Goal: Task Accomplishment & Management: Complete application form

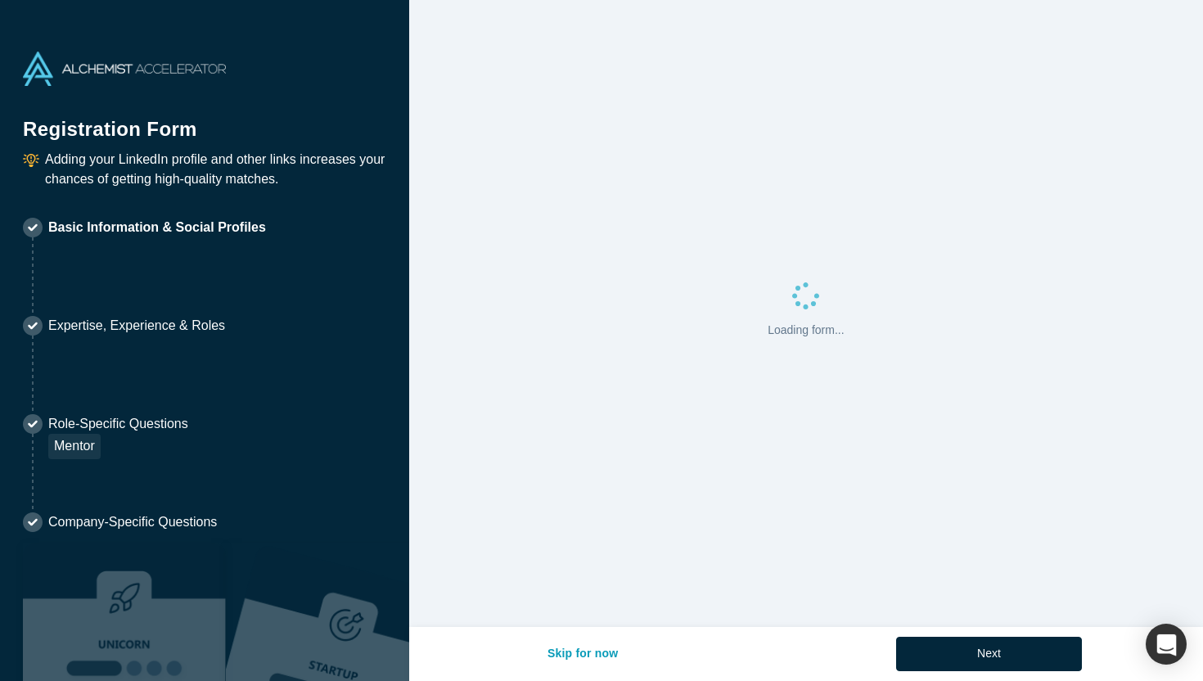
select select "US"
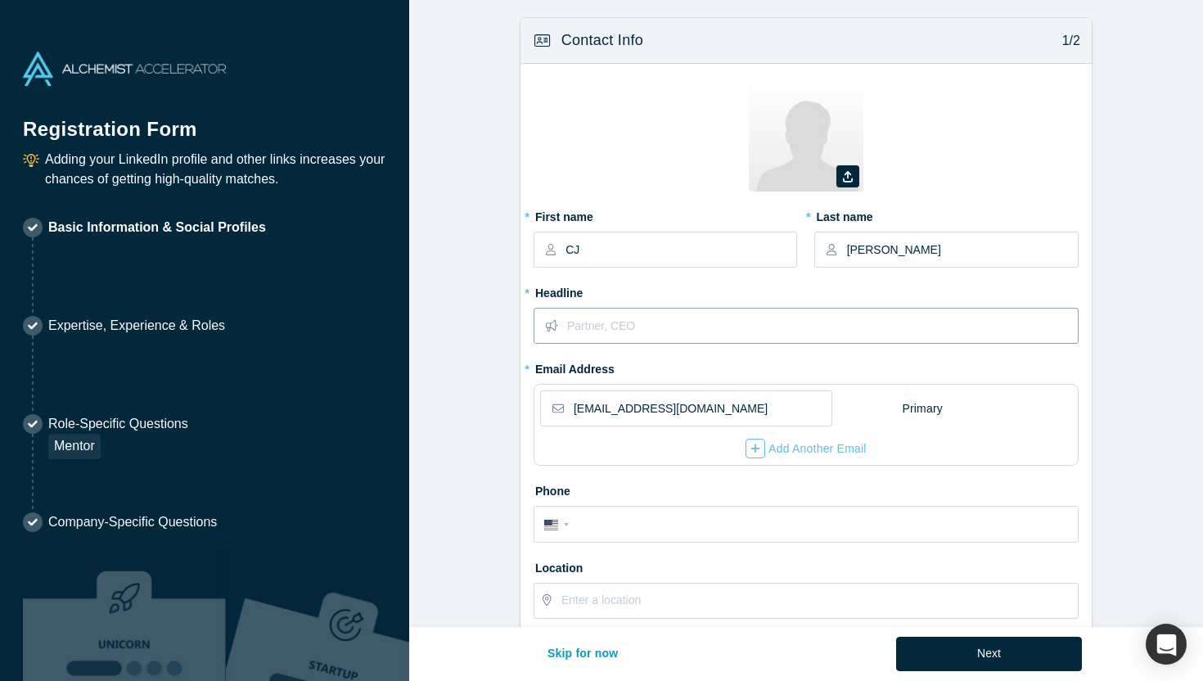
click at [728, 326] on input "text" at bounding box center [822, 325] width 510 height 34
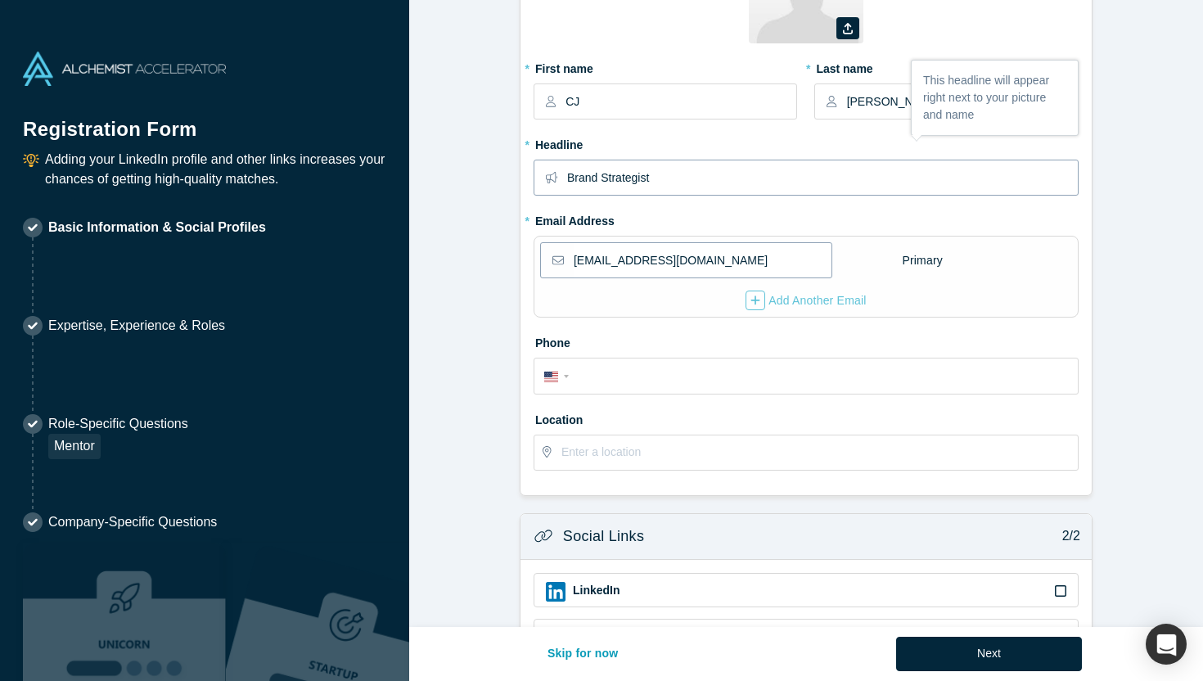
scroll to position [166, 0]
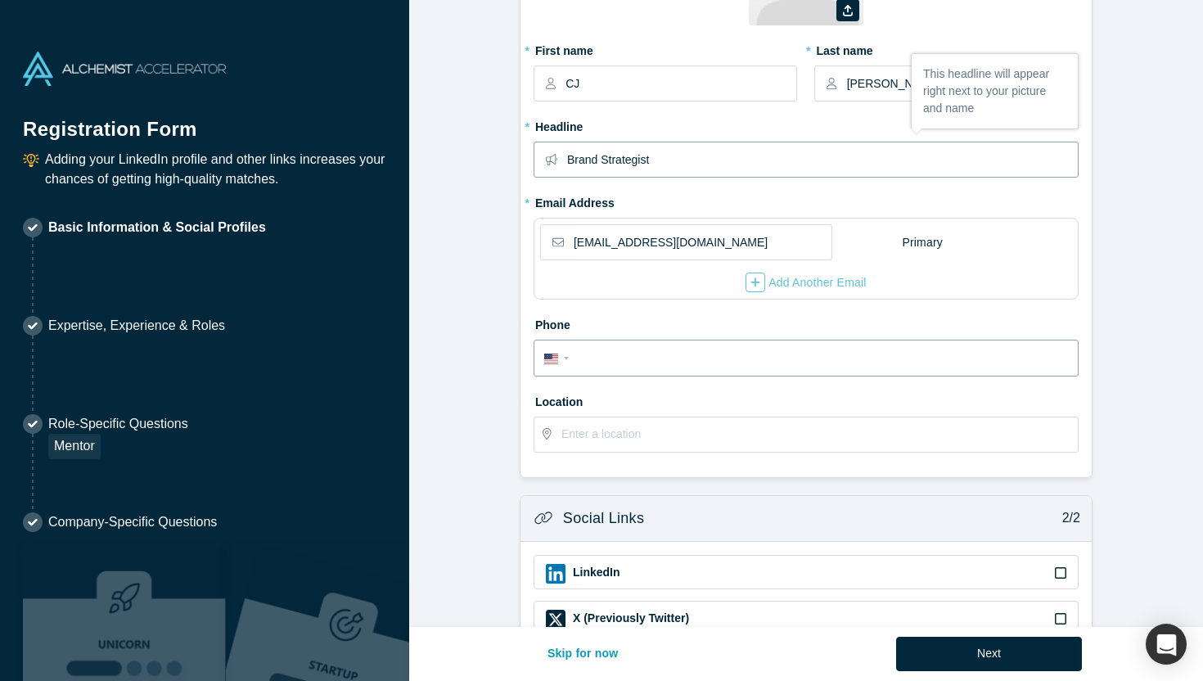
type input "Brand Strategist"
click at [703, 371] on div "International [GEOGRAPHIC_DATA] [GEOGRAPHIC_DATA] [GEOGRAPHIC_DATA] [GEOGRAPHIC…" at bounding box center [805, 358] width 545 height 36
click at [696, 353] on input "tel" at bounding box center [821, 359] width 494 height 24
type input "[PHONE_NUMBER]"
click at [613, 431] on input "text" at bounding box center [818, 434] width 515 height 34
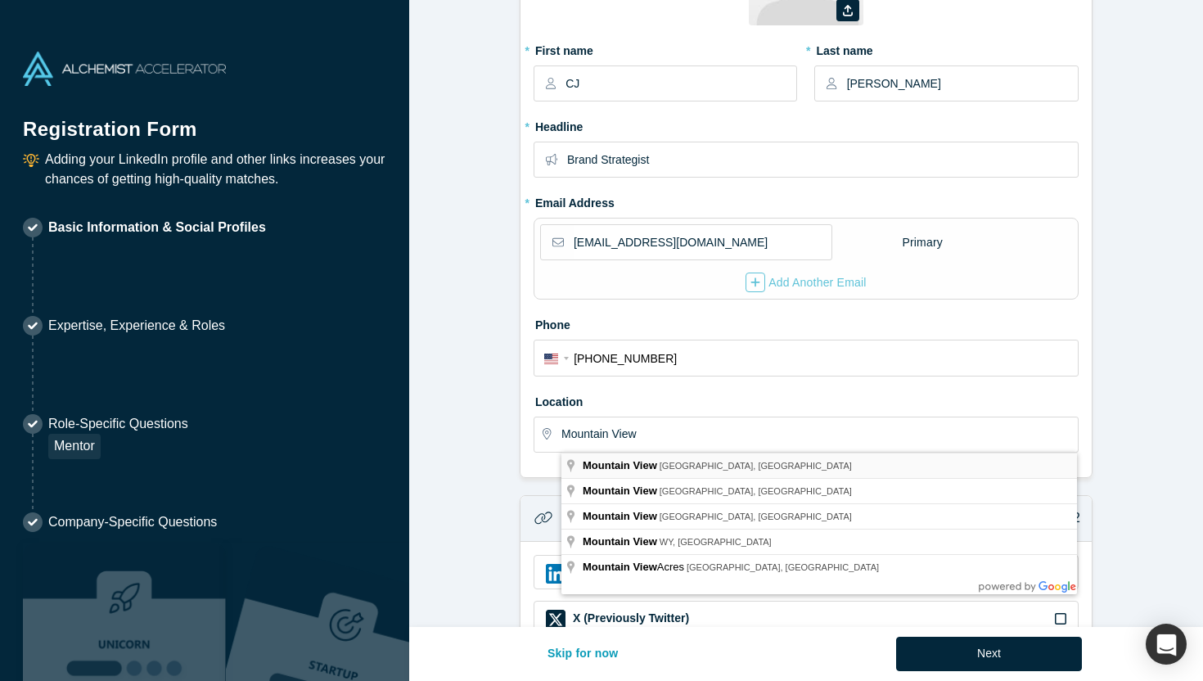
type input "[GEOGRAPHIC_DATA], [GEOGRAPHIC_DATA], [GEOGRAPHIC_DATA]"
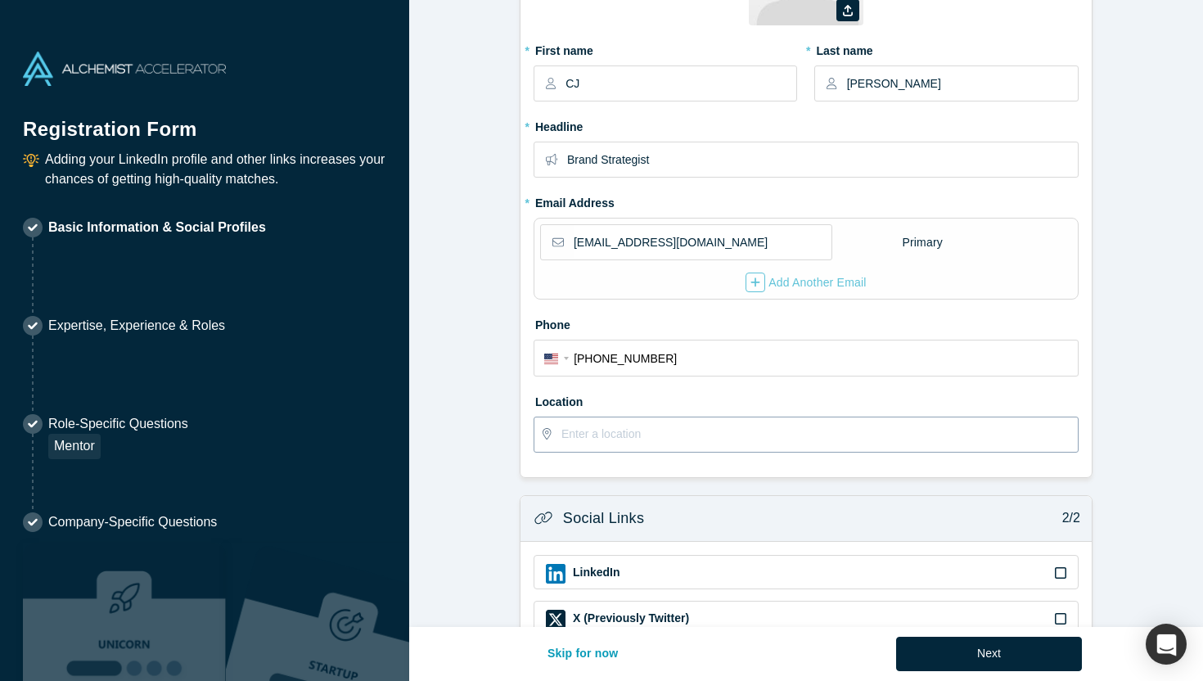
click at [669, 438] on input "text" at bounding box center [818, 434] width 515 height 34
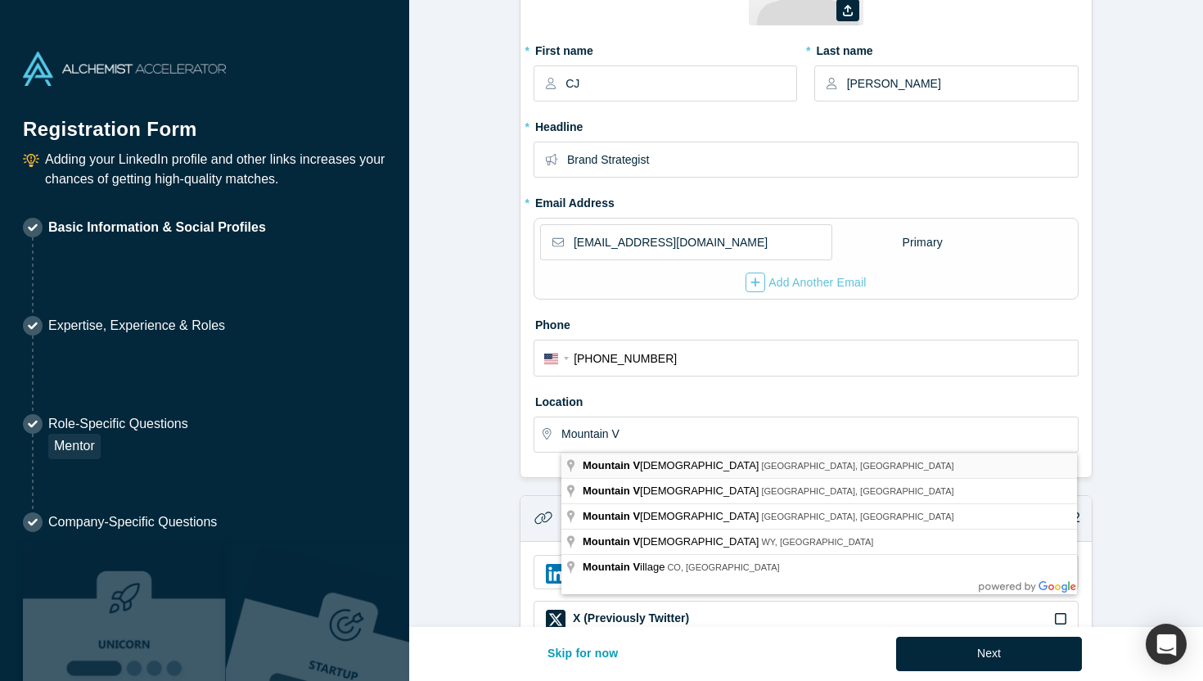
type input "[GEOGRAPHIC_DATA], [GEOGRAPHIC_DATA], [GEOGRAPHIC_DATA]"
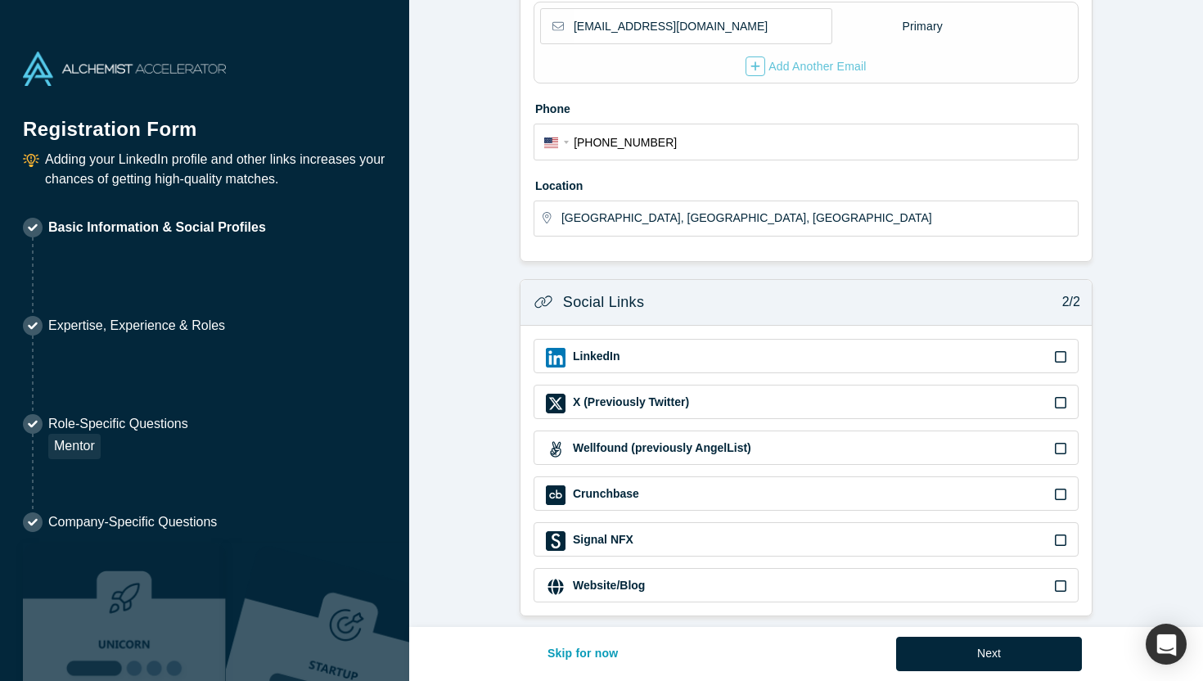
scroll to position [393, 0]
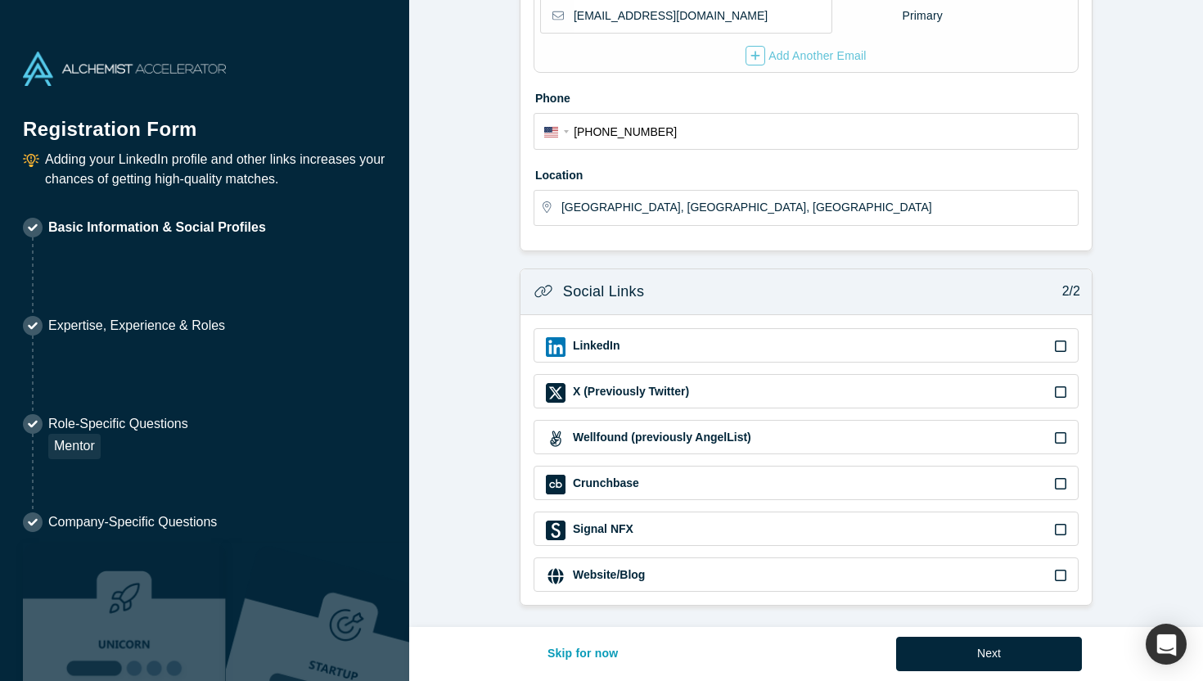
click at [830, 349] on div "LinkedIn" at bounding box center [806, 347] width 520 height 20
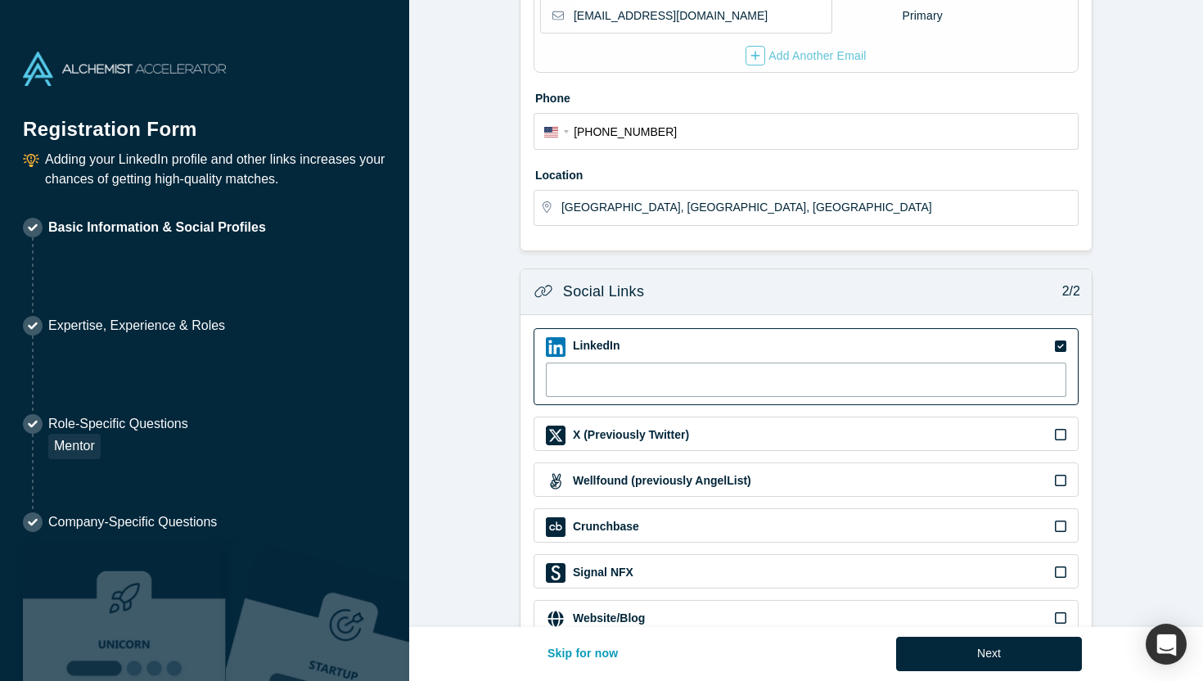
click at [826, 380] on input at bounding box center [806, 379] width 520 height 34
paste input "[URL][DOMAIN_NAME]"
type input "[URL][DOMAIN_NAME]"
click at [507, 474] on form "Contact Info 1/2 Zoom Save Remove Upload New * First name CJ * Last name [PERSO…" at bounding box center [806, 136] width 794 height 1024
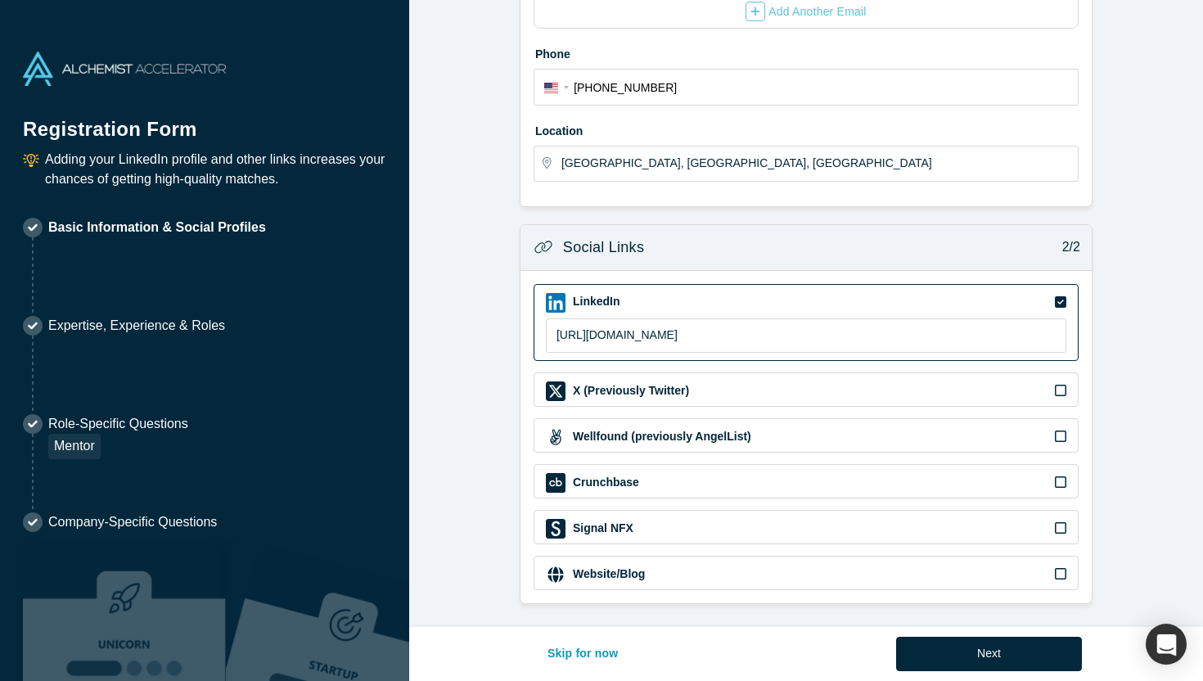
click at [684, 569] on div "Website/Blog" at bounding box center [806, 575] width 520 height 20
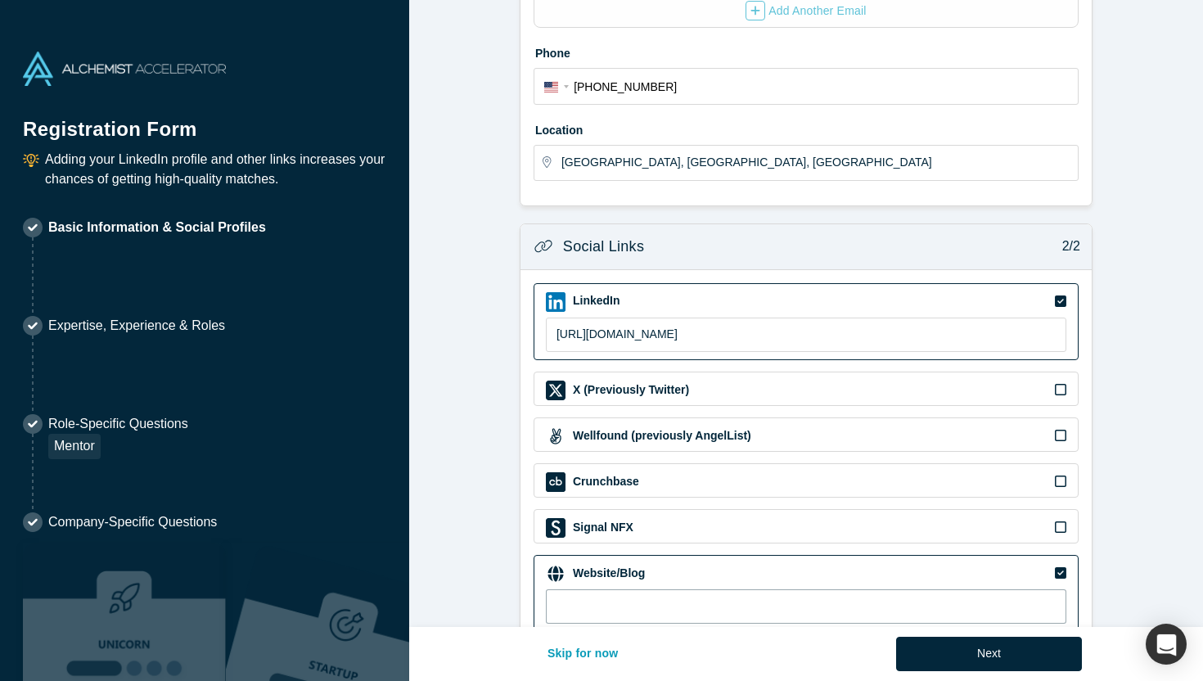
click at [673, 595] on input at bounding box center [806, 606] width 520 height 34
paste input "[URL][DOMAIN_NAME]"
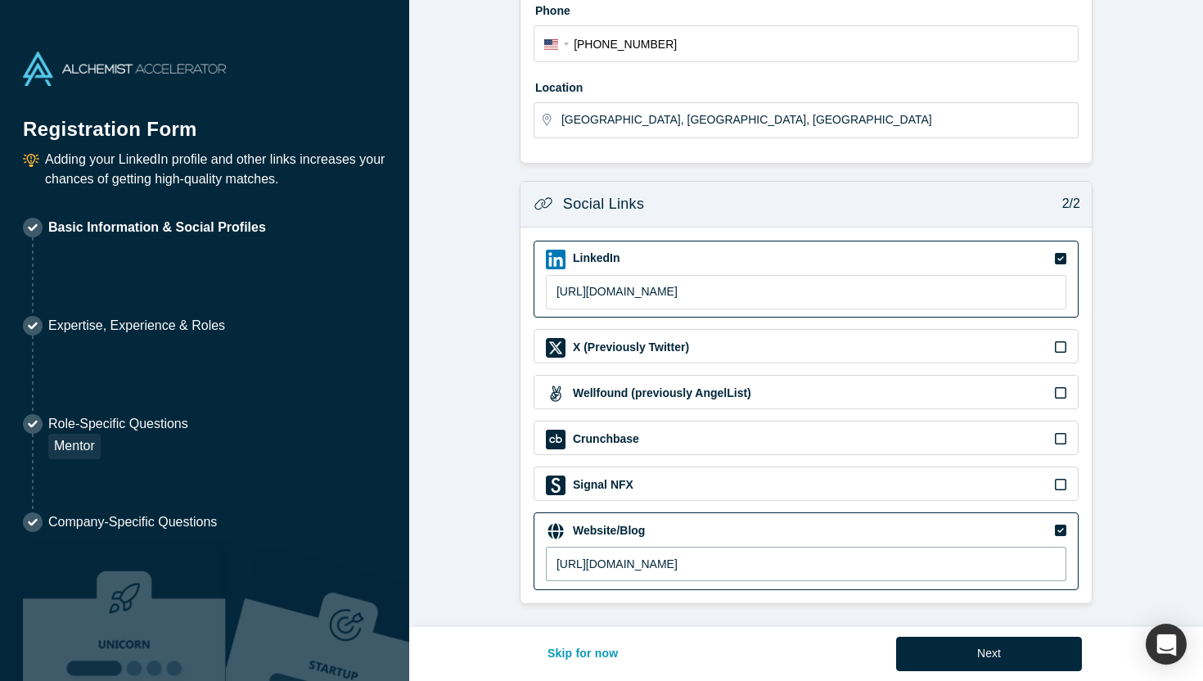
type input "[URL][DOMAIN_NAME]"
click at [471, 488] on form "Contact Info 1/2 Zoom Save Remove Upload New * First name CJ * Last name [PERSO…" at bounding box center [806, 70] width 794 height 1067
click at [952, 661] on button "Next" at bounding box center [989, 654] width 186 height 34
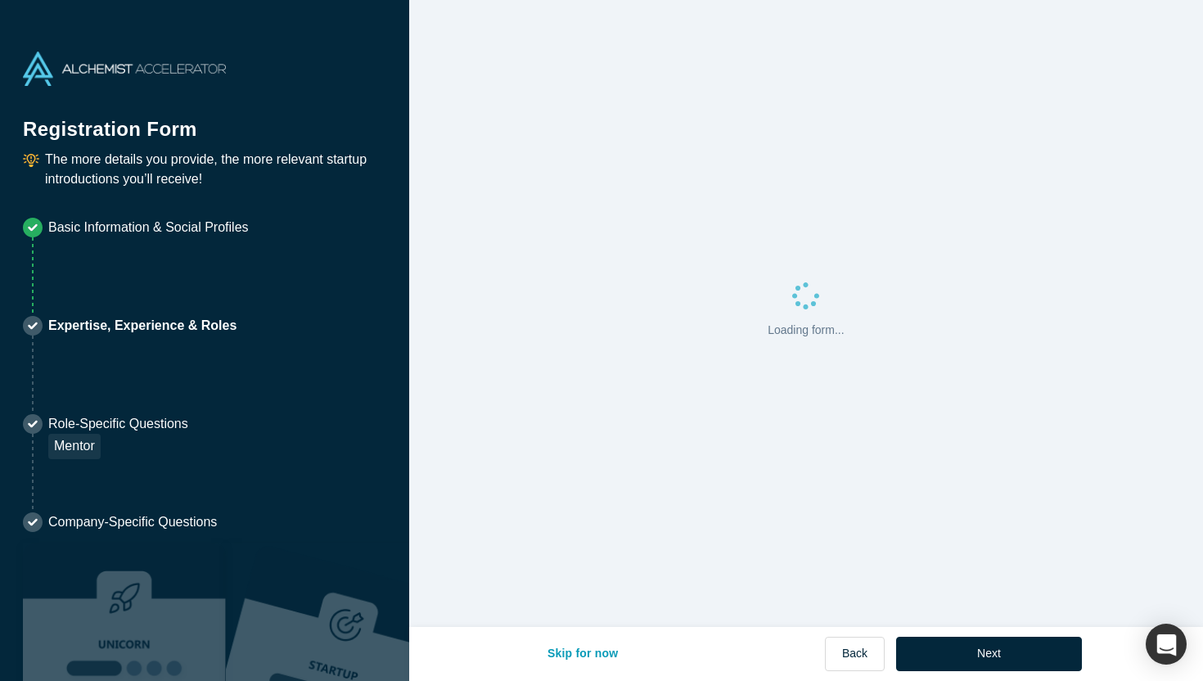
scroll to position [0, 0]
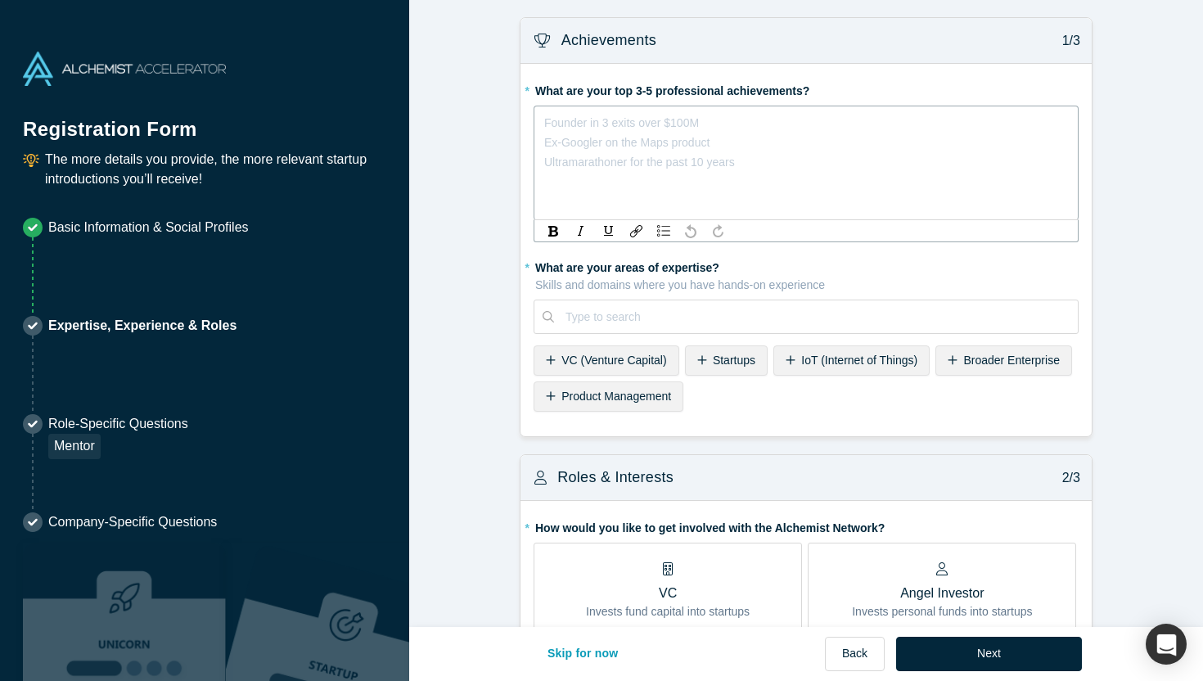
click at [865, 129] on div "rdw-editor" at bounding box center [806, 123] width 523 height 20
